Goal: Task Accomplishment & Management: Complete application form

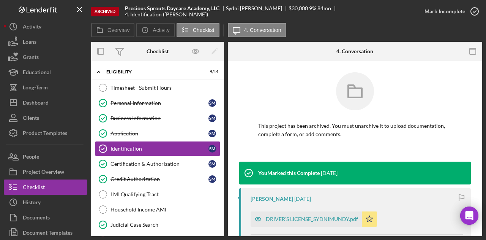
scroll to position [113, 0]
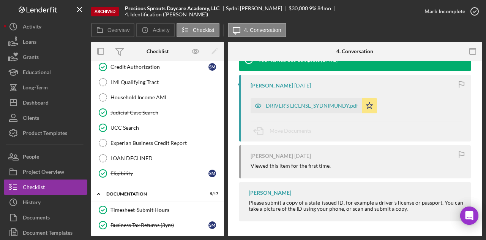
click at [363, 167] on div "Viewed this item for the first time." at bounding box center [357, 166] width 213 height 6
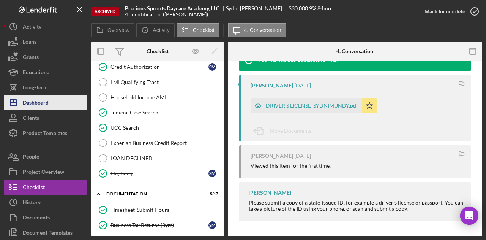
click at [33, 103] on div "Dashboard" at bounding box center [36, 103] width 26 height 17
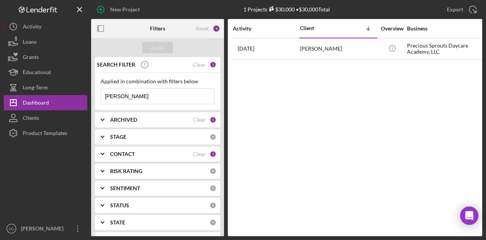
click at [119, 117] on b "ARCHIVED" at bounding box center [123, 120] width 27 height 6
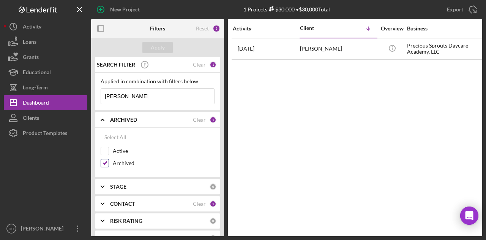
click at [104, 163] on input "Archived" at bounding box center [105, 163] width 8 height 8
checkbox input "false"
click at [106, 148] on input "Active" at bounding box center [105, 151] width 8 height 8
checkbox input "true"
click at [153, 47] on div "Apply" at bounding box center [158, 47] width 14 height 11
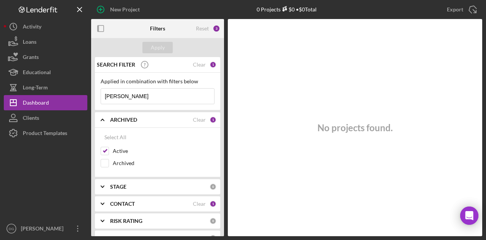
click at [319, 155] on div "No projects found." at bounding box center [355, 127] width 254 height 217
drag, startPoint x: 160, startPoint y: 93, endPoint x: 177, endPoint y: 48, distance: 47.9
click at [82, 92] on div "New Project 0 Projects $0 • $0 Total mundy Export Icon/Export Filters Reset 3 A…" at bounding box center [243, 118] width 479 height 236
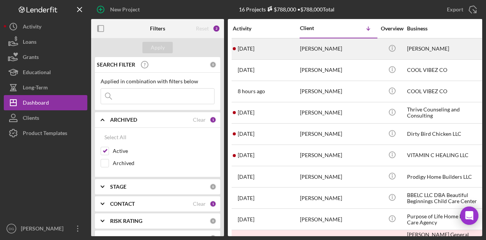
click at [416, 50] on div "[PERSON_NAME]" at bounding box center [445, 49] width 76 height 20
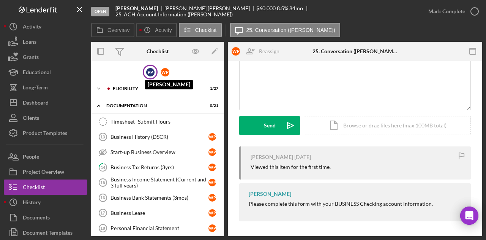
click at [148, 70] on div "P P" at bounding box center [150, 72] width 8 height 8
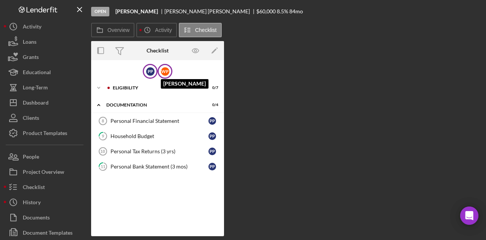
click at [168, 73] on div "W P" at bounding box center [165, 71] width 8 height 8
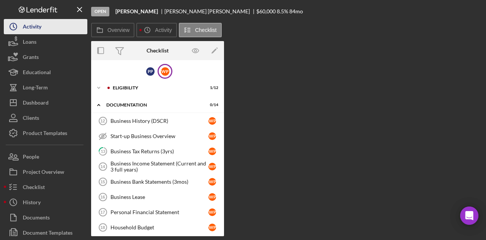
click at [27, 24] on div "Activity" at bounding box center [32, 27] width 19 height 17
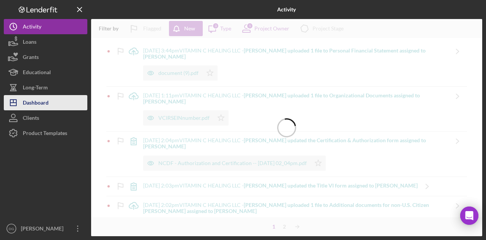
click at [39, 103] on div "Dashboard" at bounding box center [36, 103] width 26 height 17
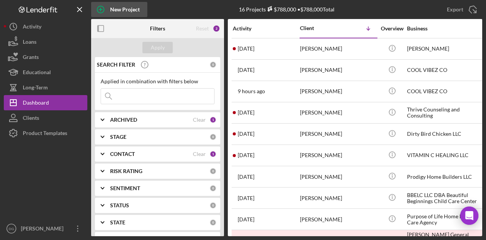
click at [115, 4] on div "New Project" at bounding box center [125, 9] width 30 height 15
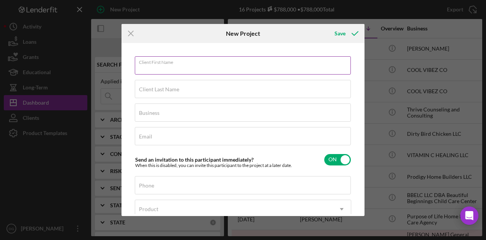
click at [191, 64] on div "Client First Name Required" at bounding box center [243, 65] width 216 height 19
type input "Ashley"
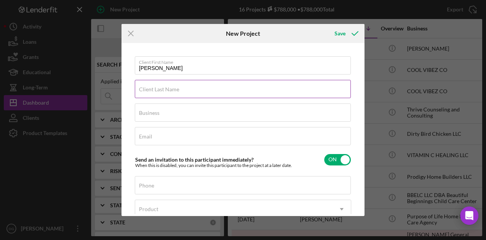
click at [189, 81] on div "Client Last Name Required" at bounding box center [243, 89] width 216 height 19
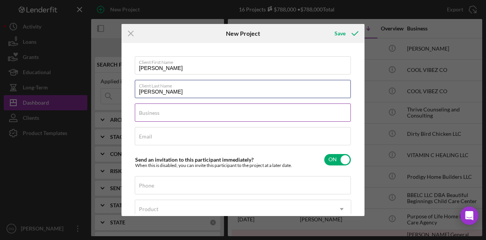
type input "Jones"
click at [207, 115] on input "Business" at bounding box center [243, 112] width 216 height 18
click at [145, 116] on input "Business" at bounding box center [243, 112] width 216 height 18
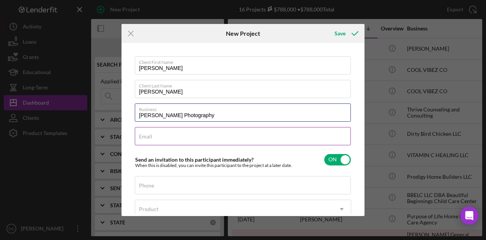
type input "[PERSON_NAME] Photography"
click at [148, 134] on label "Email" at bounding box center [145, 136] width 13 height 6
click at [148, 134] on input "Email" at bounding box center [243, 136] width 216 height 18
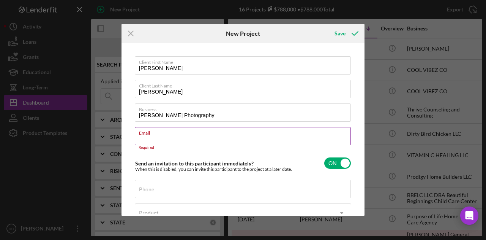
paste input "booking@ashleyjonesphoto.com"
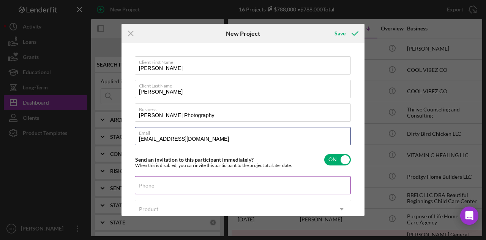
type input "booking@ashleyjonesphoto.com"
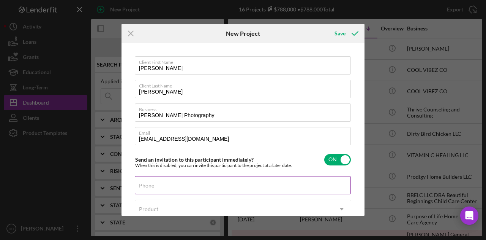
click at [152, 186] on label "Phone" at bounding box center [146, 185] width 15 height 6
click at [152, 186] on input "Phone" at bounding box center [243, 185] width 216 height 18
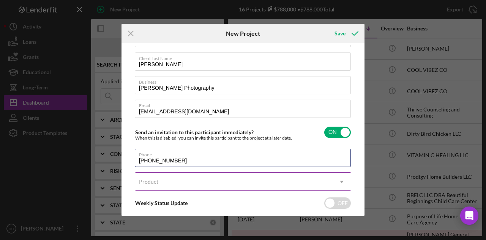
scroll to position [66, 0]
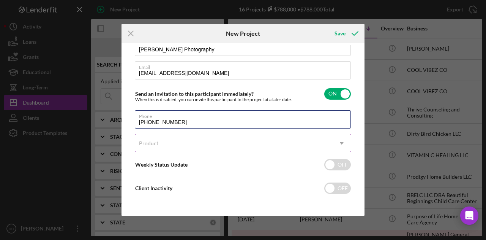
type input "(412) 953-9566"
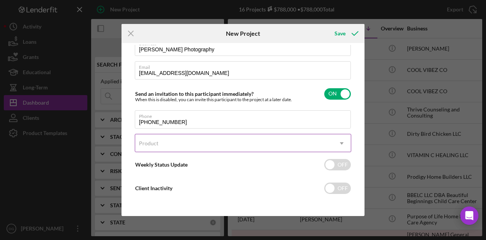
click at [160, 144] on div "Product" at bounding box center [233, 142] width 197 height 17
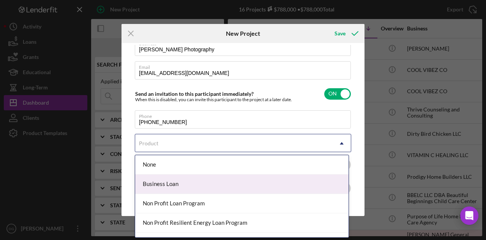
click at [162, 183] on div "Business Loan" at bounding box center [241, 183] width 213 height 19
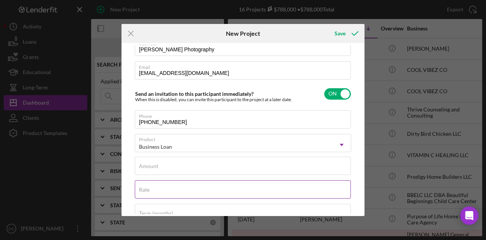
click at [162, 183] on div "Rate" at bounding box center [243, 189] width 216 height 19
type input "7.500%"
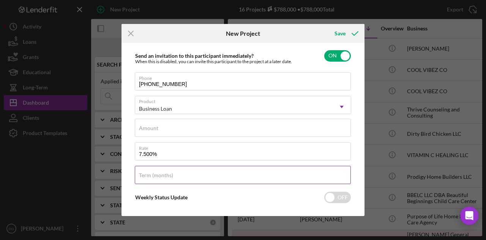
click at [148, 174] on label "Term (months)" at bounding box center [156, 175] width 34 height 6
click at [148, 174] on input "Term (months)" at bounding box center [243, 175] width 216 height 18
type input "84"
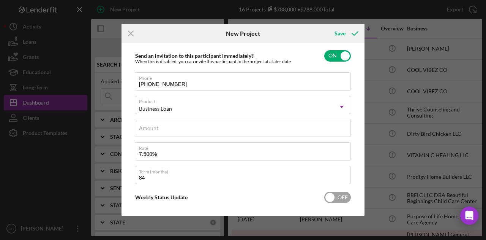
click at [337, 199] on input "checkbox" at bounding box center [337, 196] width 27 height 11
checkbox input "true"
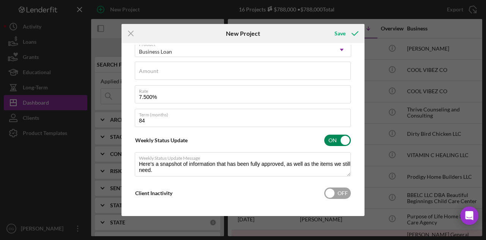
scroll to position [162, 0]
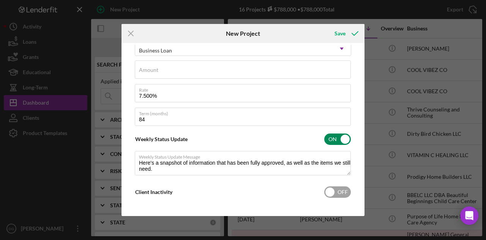
type textarea "Here's a snapshot of information that has been fully approved, as well as the i…"
click at [330, 186] on input "checkbox" at bounding box center [337, 191] width 27 height 11
checkbox input "true"
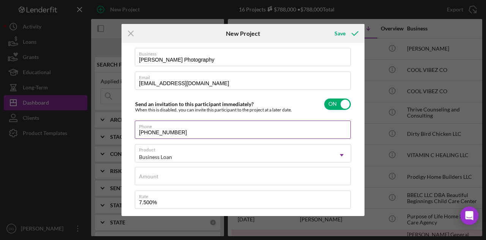
scroll to position [65, 0]
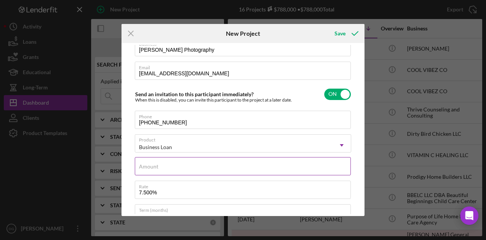
type textarea "Here's a snapshot of information that has been fully approved, as well as the i…"
click at [159, 167] on input "Amount" at bounding box center [243, 166] width 216 height 18
type input "$1"
type textarea "Here's a snapshot of information that has been fully approved, as well as the i…"
type input "$10"
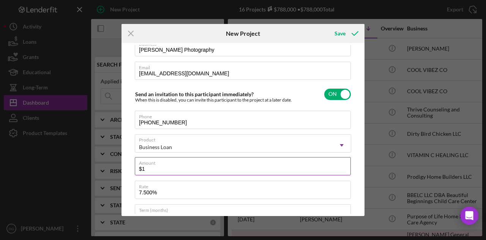
type textarea "Here's a snapshot of information that has been fully approved, as well as the i…"
type input "$100"
type textarea "Here's a snapshot of information that has been fully approved, as well as the i…"
type input "$1,000"
type textarea "Here's a snapshot of information that has been fully approved, as well as the i…"
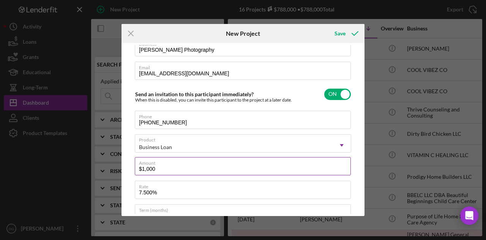
type input "$10,000"
type textarea "Here's a snapshot of information that has been fully approved, as well as the i…"
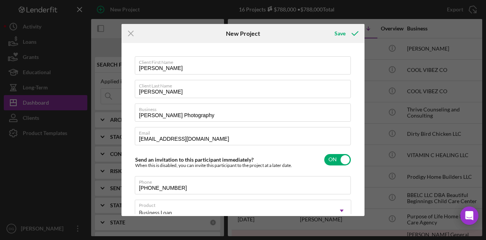
type input "$10,000"
drag, startPoint x: 473, startPoint y: 25, endPoint x: 469, endPoint y: 25, distance: 4.2
click at [473, 25] on div "Icon/Menu Close New Project Save Client First Name Ashley Client Last Name Jone…" at bounding box center [243, 120] width 486 height 240
type textarea "Here's a snapshot of information that has been fully approved, as well as the i…"
click at [159, 69] on input "Ashley" at bounding box center [243, 65] width 216 height 18
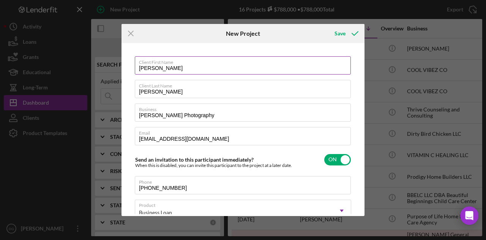
type input "Ashle"
type textarea "Here's a snapshot of information that has been fully approved, as well as the i…"
type input "Ashl"
type textarea "Here's a snapshot of information that has been fully approved, as well as the i…"
type input "Ash"
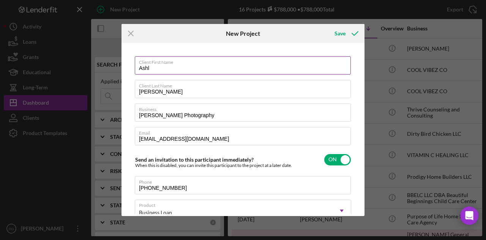
type textarea "Here's a snapshot of information that has been fully approved, as well as the i…"
type input "As"
type textarea "Here's a snapshot of information that has been fully approved, as well as the i…"
type input "A"
type textarea "Here's a snapshot of information that has been fully approved, as well as the i…"
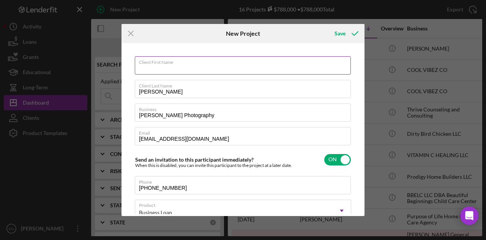
type textarea "Here's a snapshot of information that has been fully approved, as well as the i…"
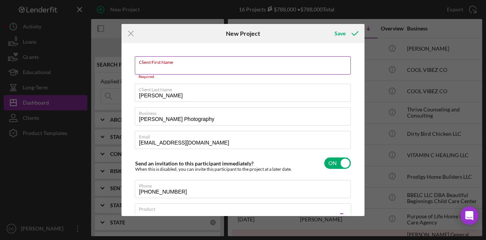
paste input "Ashley"
type input "Ashley"
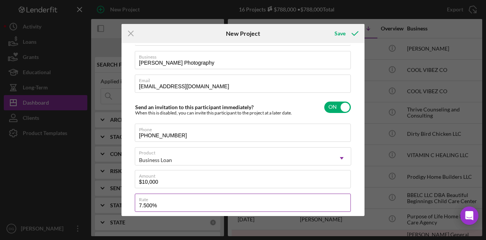
scroll to position [114, 0]
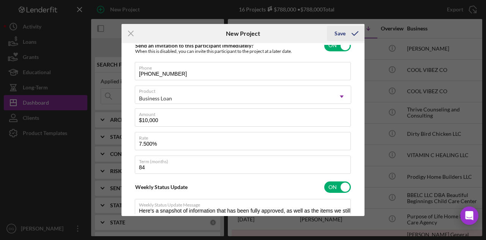
click at [346, 32] on icon "submit" at bounding box center [355, 33] width 19 height 19
type textarea "Here's a snapshot of information that has been fully approved, as well as the i…"
checkbox input "false"
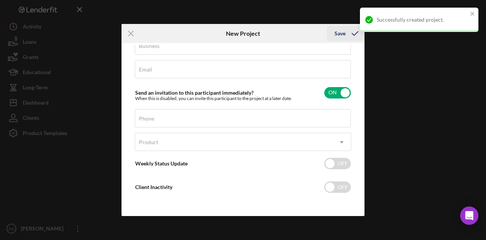
scroll to position [66, 0]
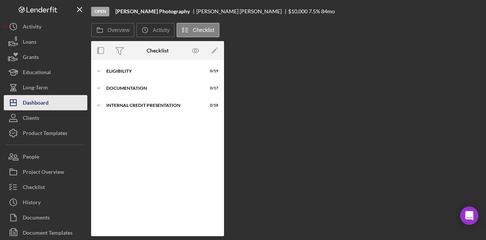
click at [28, 100] on div "Dashboard" at bounding box center [36, 103] width 26 height 17
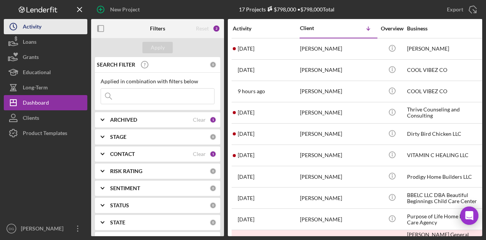
click at [35, 29] on div "Activity" at bounding box center [32, 27] width 19 height 17
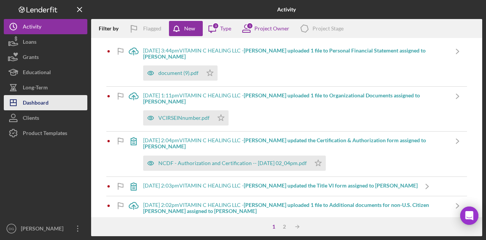
click at [35, 98] on div "Dashboard" at bounding box center [36, 103] width 26 height 17
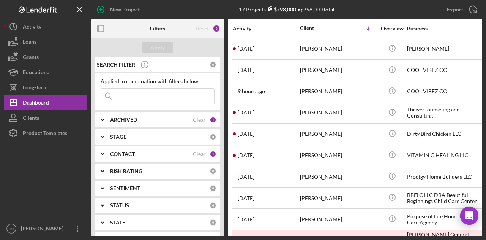
click at [247, 28] on div "Activity" at bounding box center [266, 28] width 66 height 6
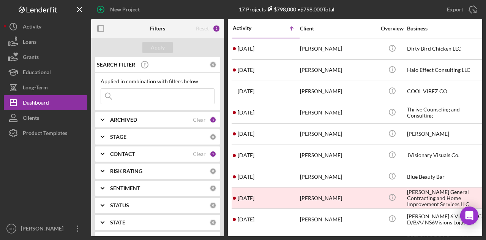
click at [242, 28] on div "Activity" at bounding box center [249, 28] width 33 height 6
